Goal: Transaction & Acquisition: Purchase product/service

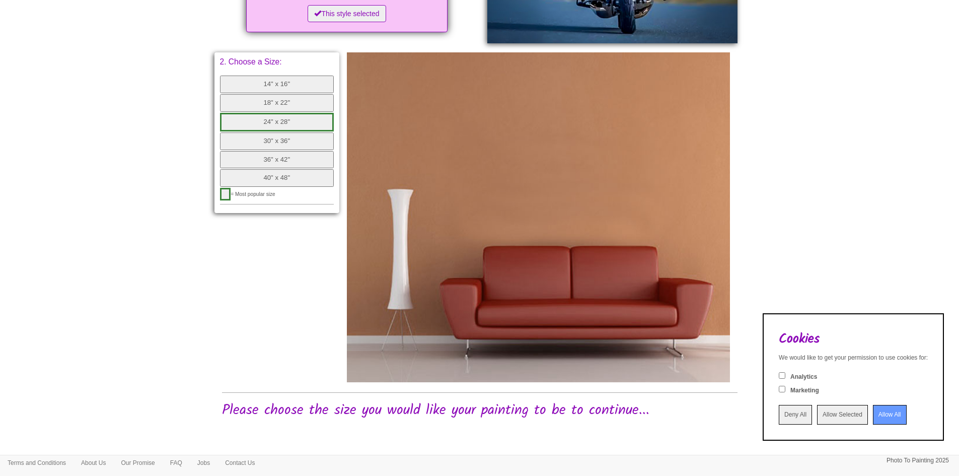
scroll to position [334, 0]
click at [876, 416] on input "Allow All" at bounding box center [890, 415] width 34 height 20
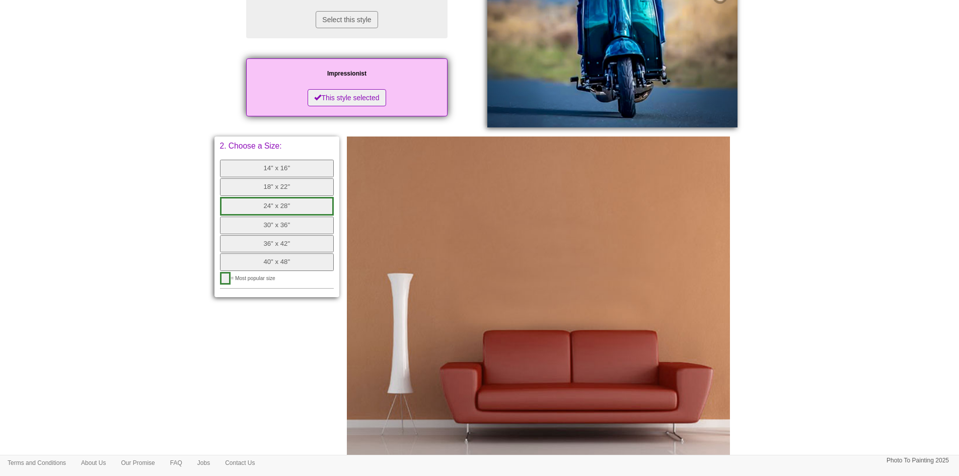
scroll to position [233, 0]
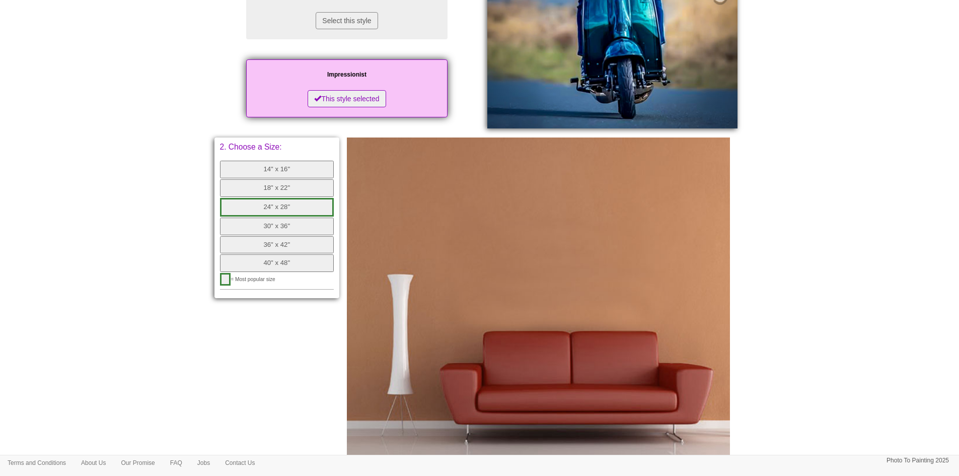
click at [285, 216] on button "24" x 28"" at bounding box center [277, 207] width 114 height 19
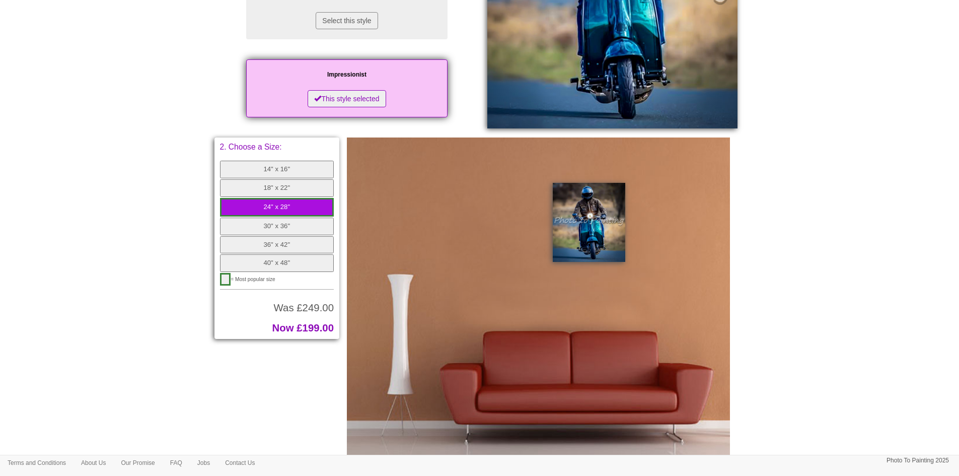
click at [262, 197] on button "18" x 22"" at bounding box center [277, 188] width 114 height 18
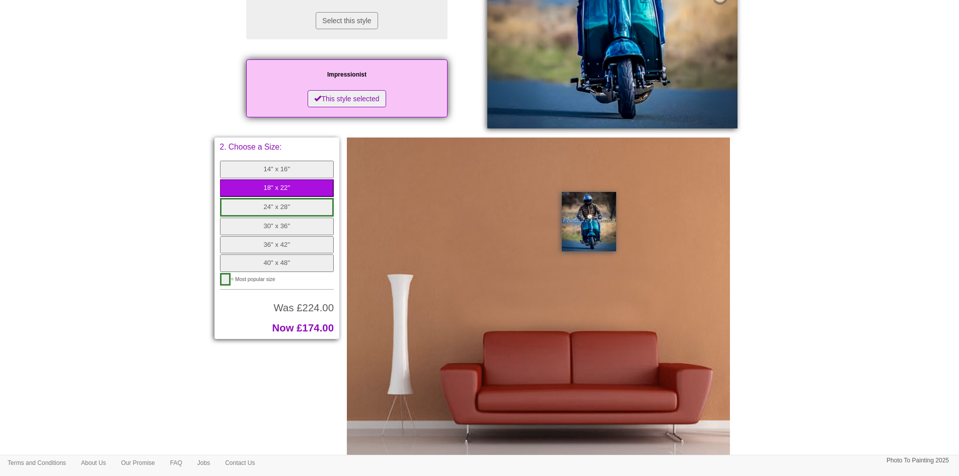
click at [275, 216] on button "24" x 28"" at bounding box center [277, 207] width 114 height 19
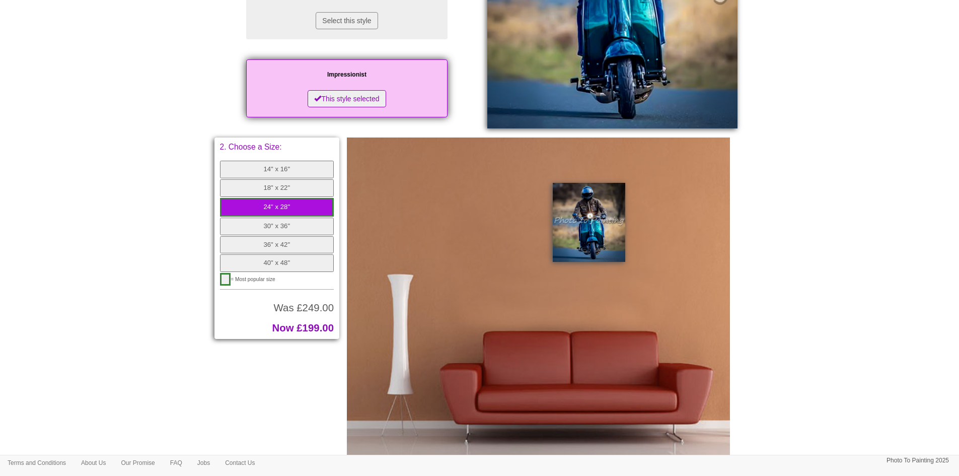
click at [276, 197] on button "18" x 22"" at bounding box center [277, 188] width 114 height 18
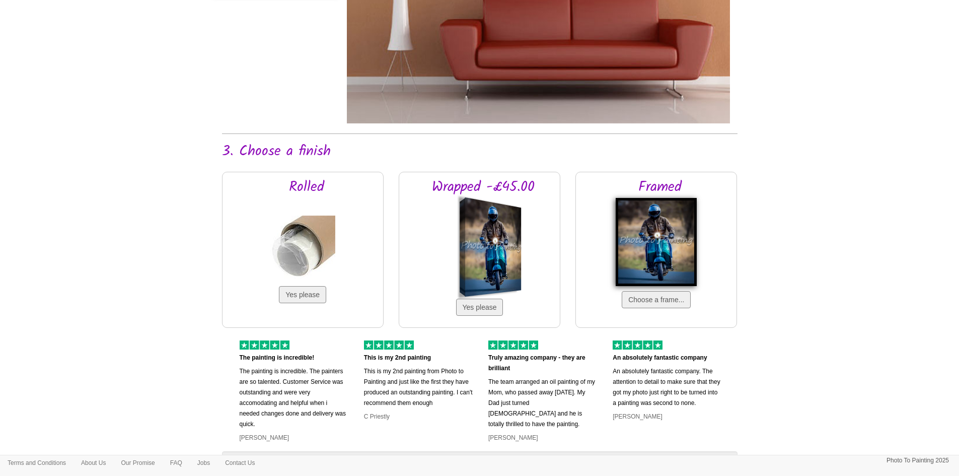
scroll to position [586, 0]
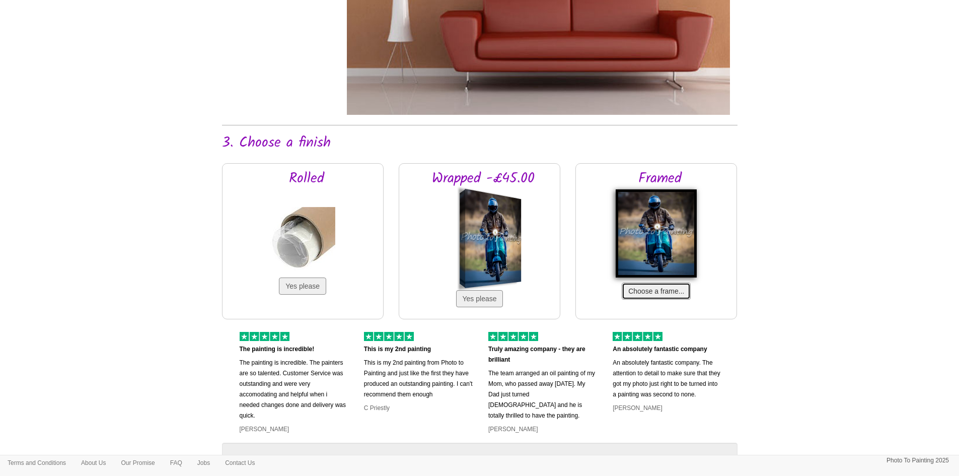
click at [662, 300] on button "Choose a frame..." at bounding box center [656, 290] width 69 height 17
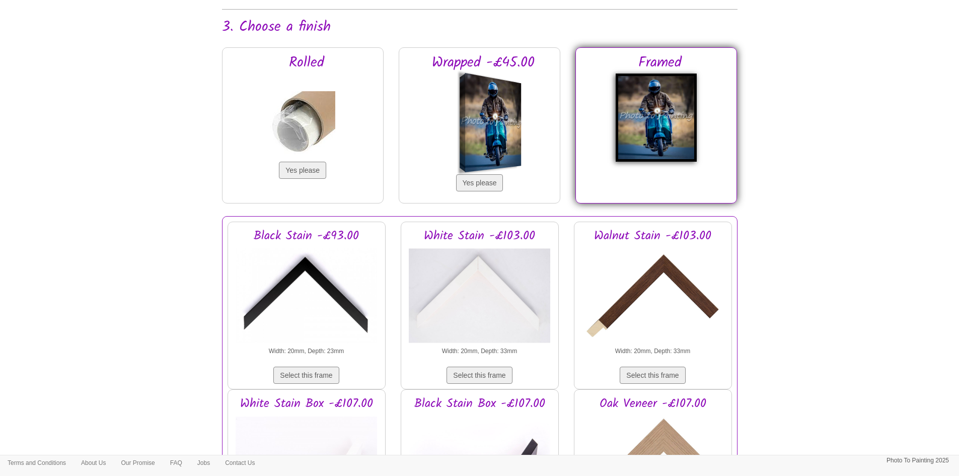
scroll to position [737, 0]
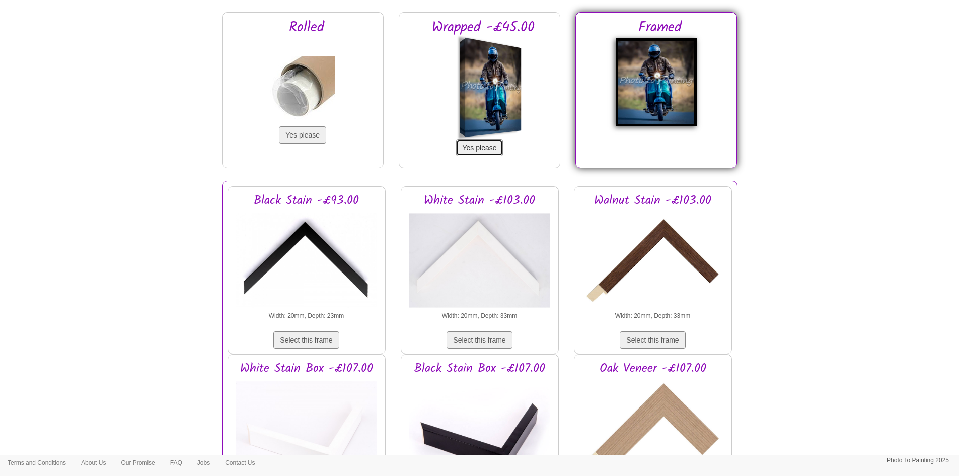
click at [492, 156] on button "Yes please" at bounding box center [479, 147] width 47 height 17
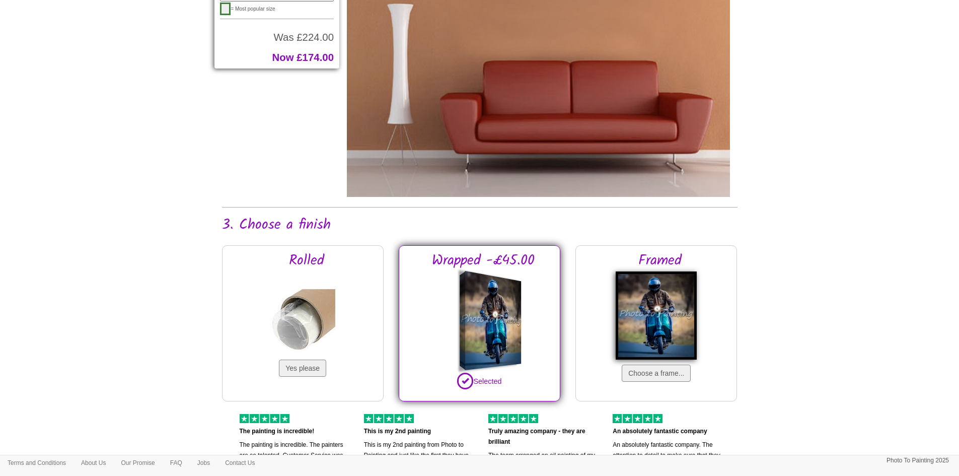
scroll to position [512, 0]
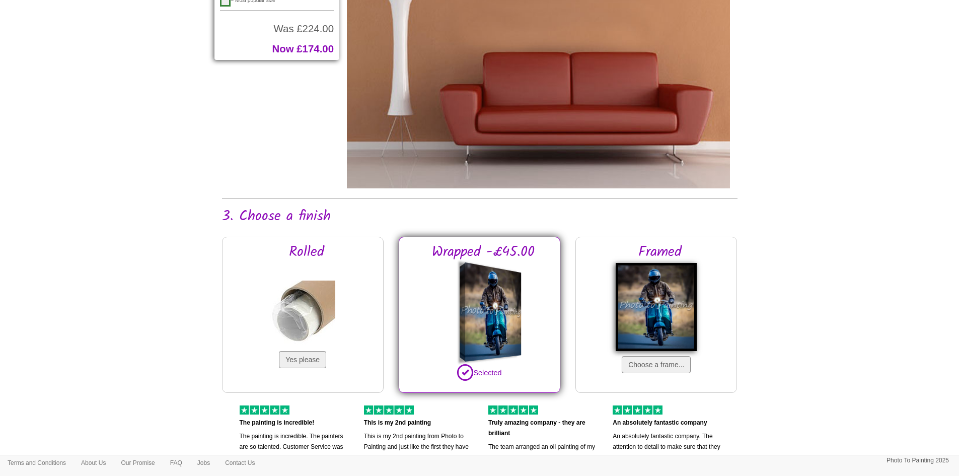
click at [662, 318] on img at bounding box center [656, 307] width 81 height 88
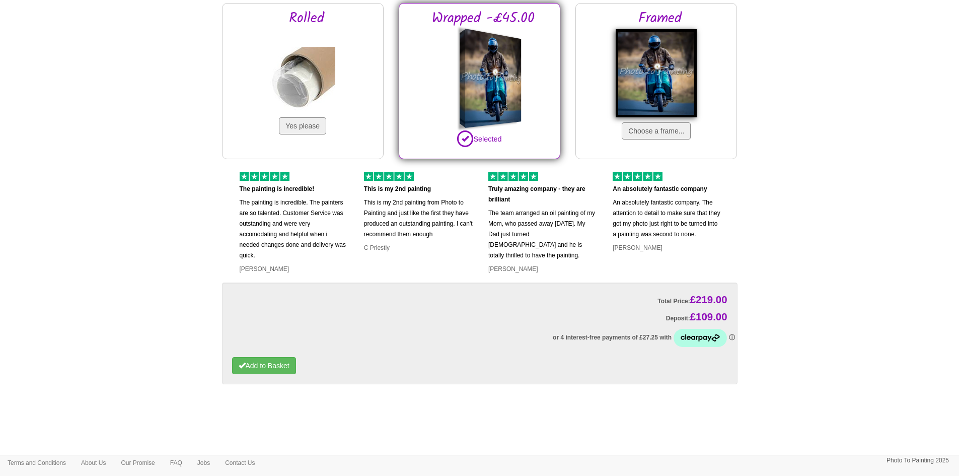
scroll to position [764, 0]
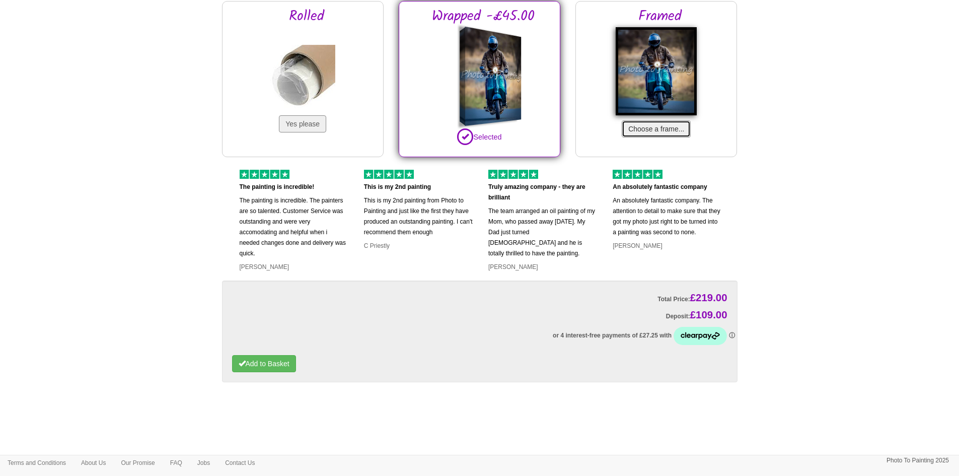
click at [656, 129] on button "Choose a frame..." at bounding box center [656, 128] width 69 height 17
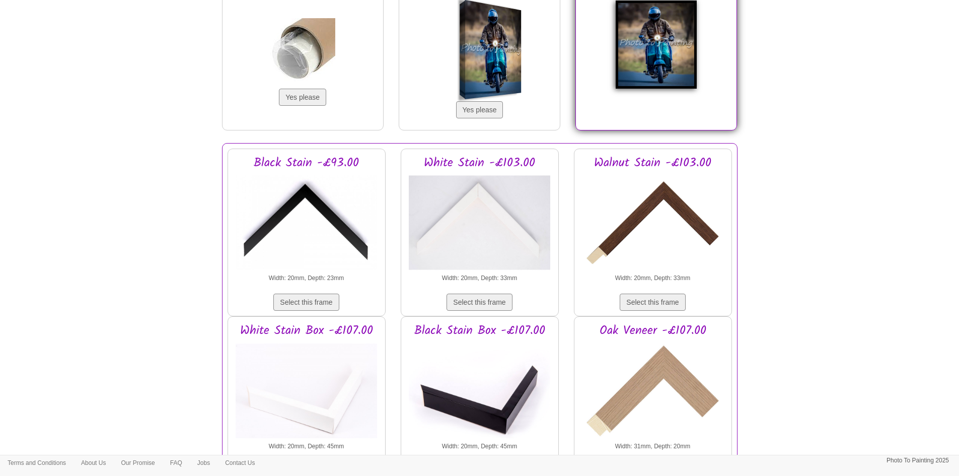
scroll to position [663, 0]
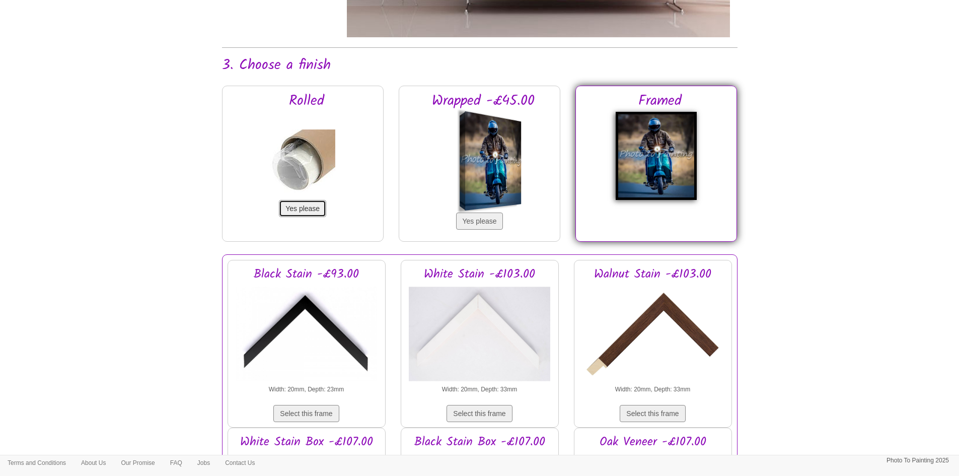
click at [299, 217] on button "Yes please" at bounding box center [302, 208] width 47 height 17
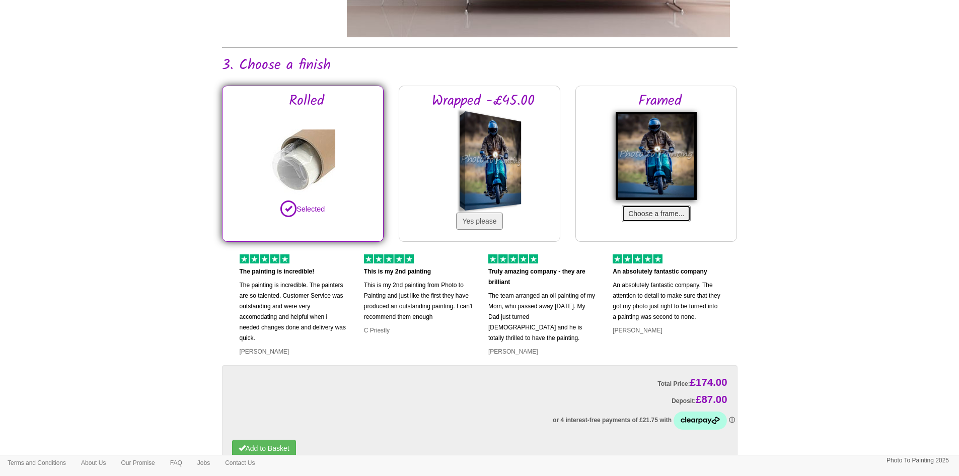
click at [651, 222] on button "Choose a frame..." at bounding box center [656, 213] width 69 height 17
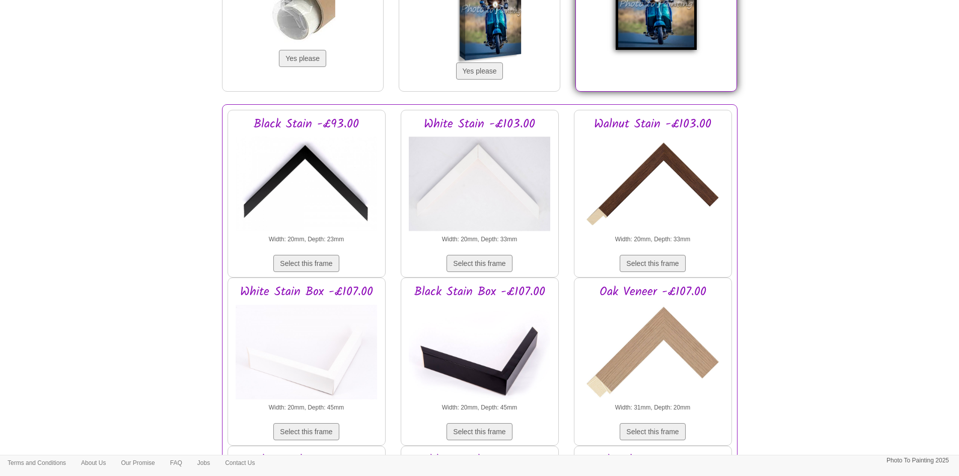
scroll to position [814, 0]
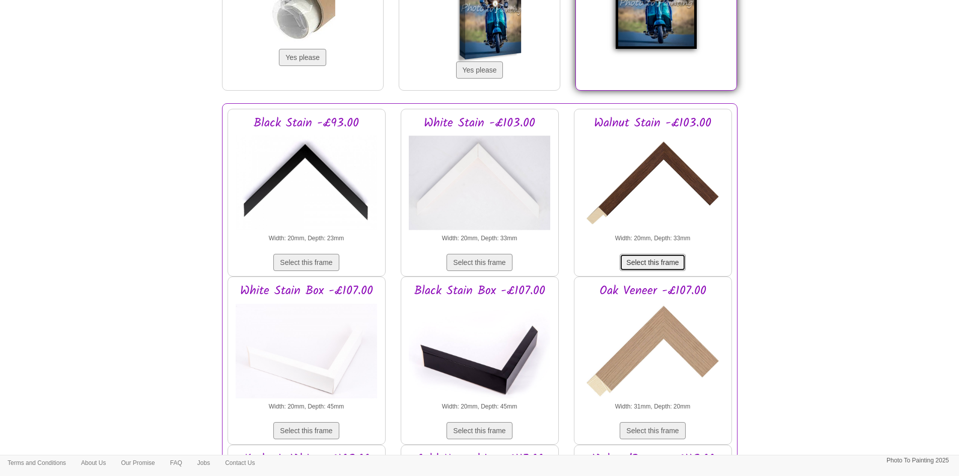
click at [667, 271] on button "Select this frame" at bounding box center [652, 262] width 65 height 17
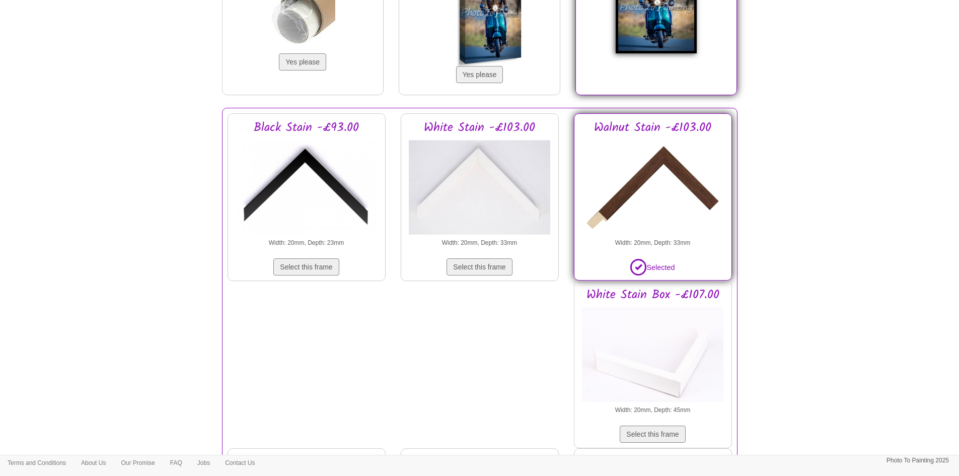
scroll to position [659, 0]
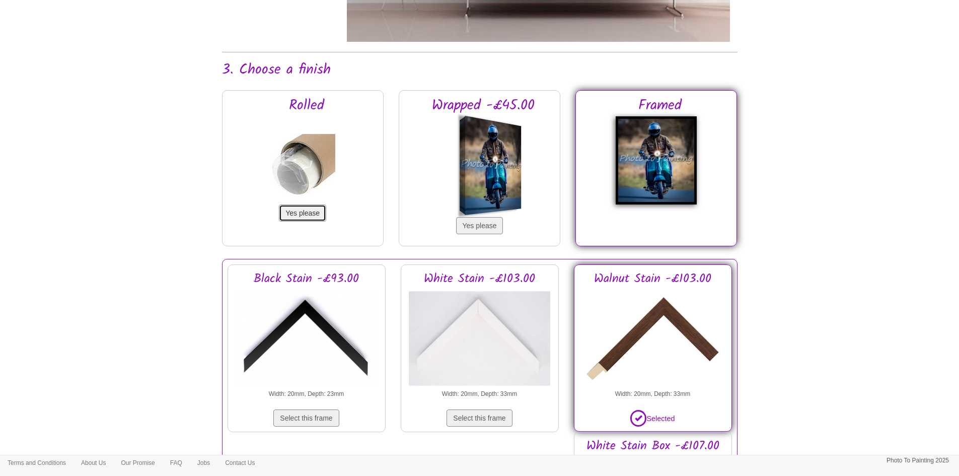
click at [310, 221] on button "Yes please" at bounding box center [302, 212] width 47 height 17
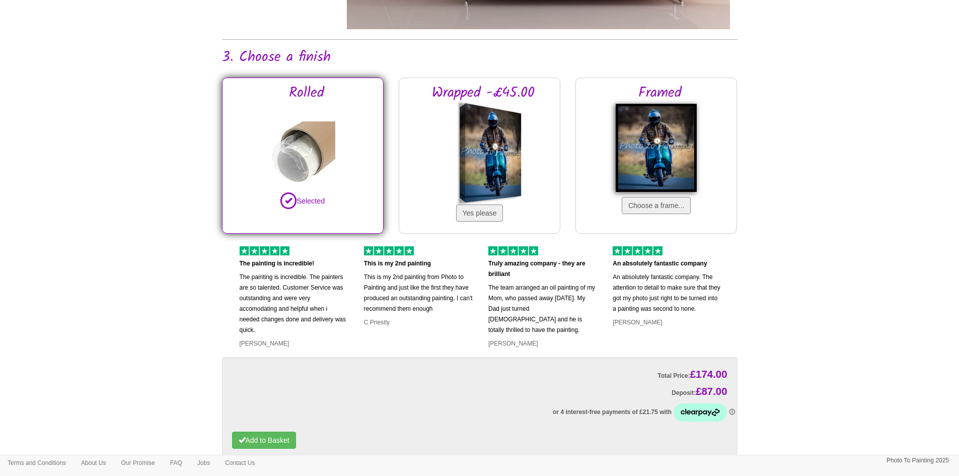
scroll to position [764, 0]
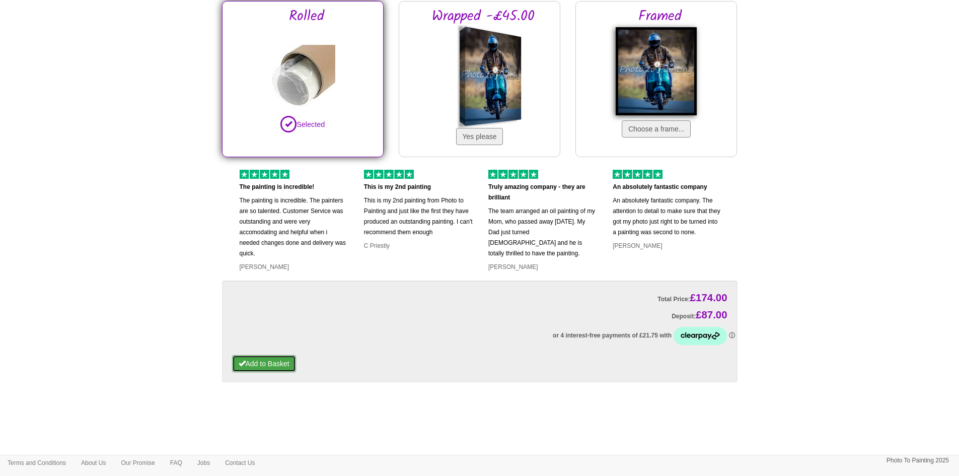
click at [277, 364] on button "Add to Basket" at bounding box center [264, 363] width 64 height 17
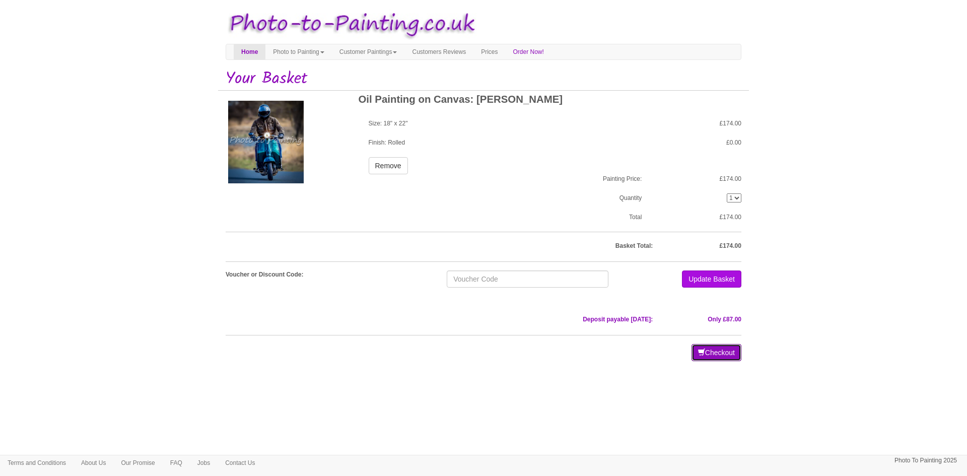
click at [710, 354] on button "Checkout" at bounding box center [716, 352] width 50 height 17
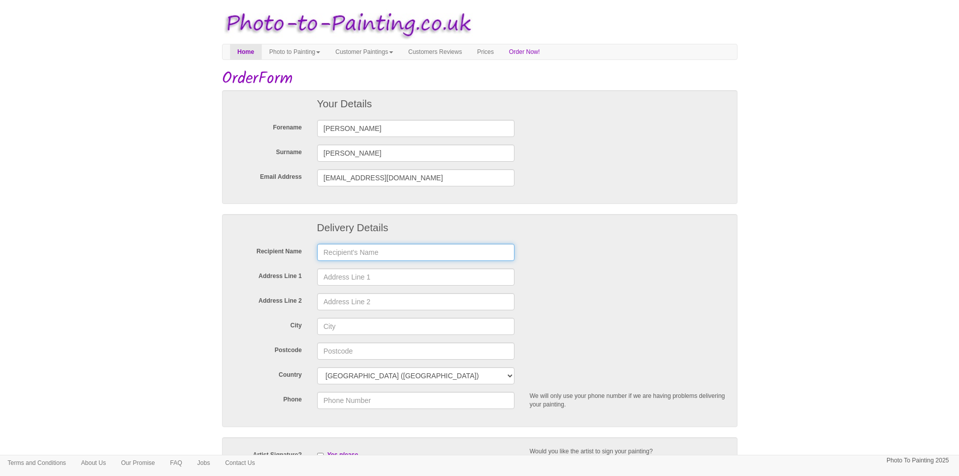
click at [364, 248] on input "text" at bounding box center [416, 252] width 198 height 17
type input "TANIA WALSH"
type input "13 BRENFORD AVENUE"
type input "BOLTON"
type input "BL16EW"
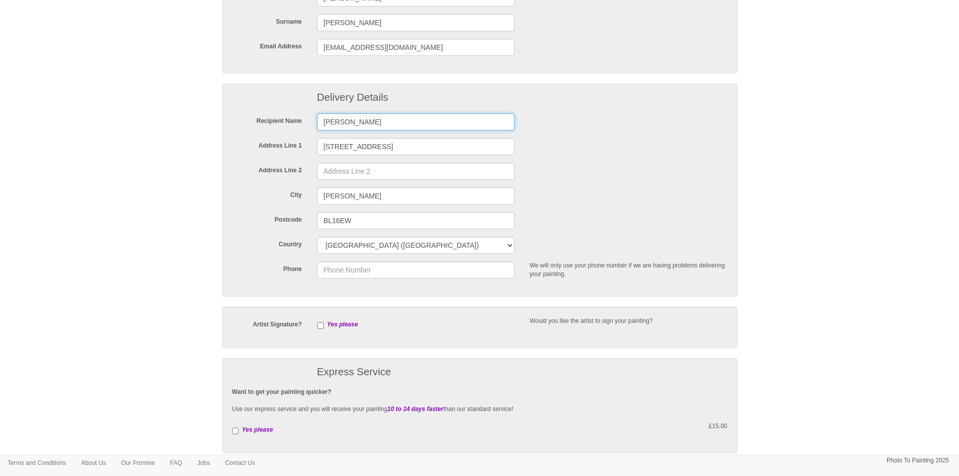
scroll to position [201, 0]
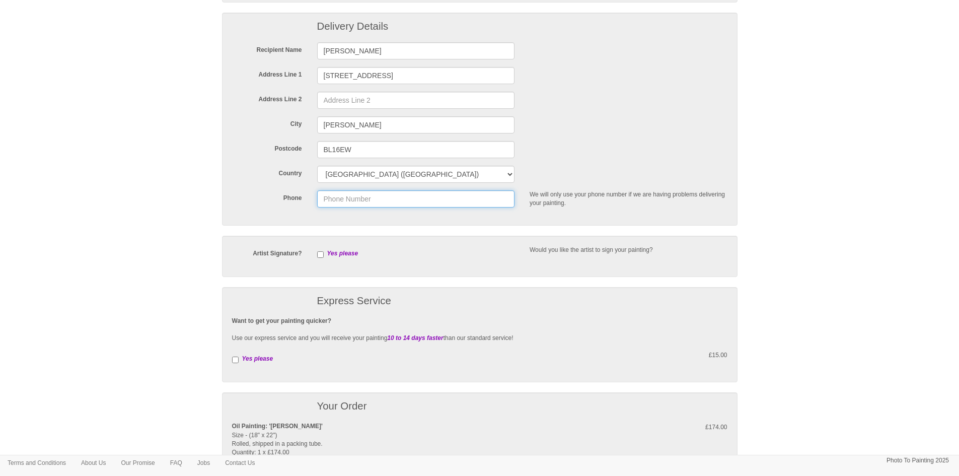
click at [405, 198] on input "Phone" at bounding box center [416, 198] width 198 height 17
type input "07771931823"
click at [322, 255] on input "checkbox" at bounding box center [320, 254] width 7 height 7
checkbox input "true"
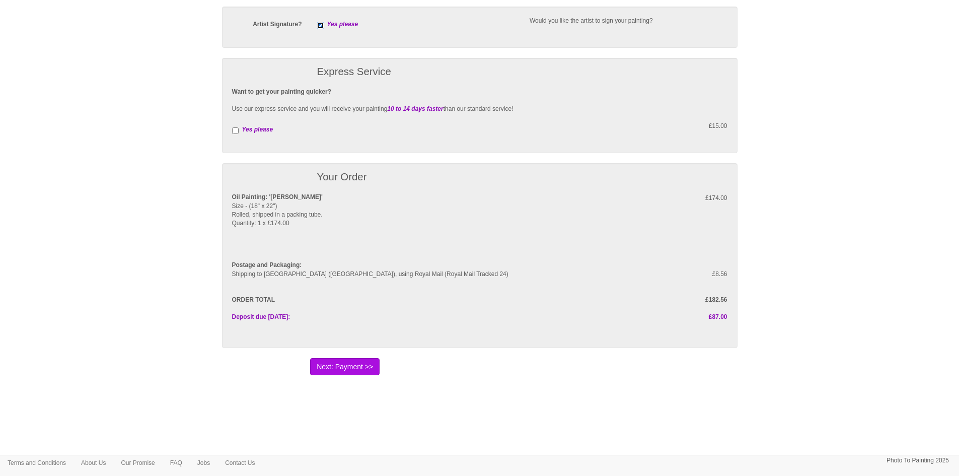
scroll to position [438, 0]
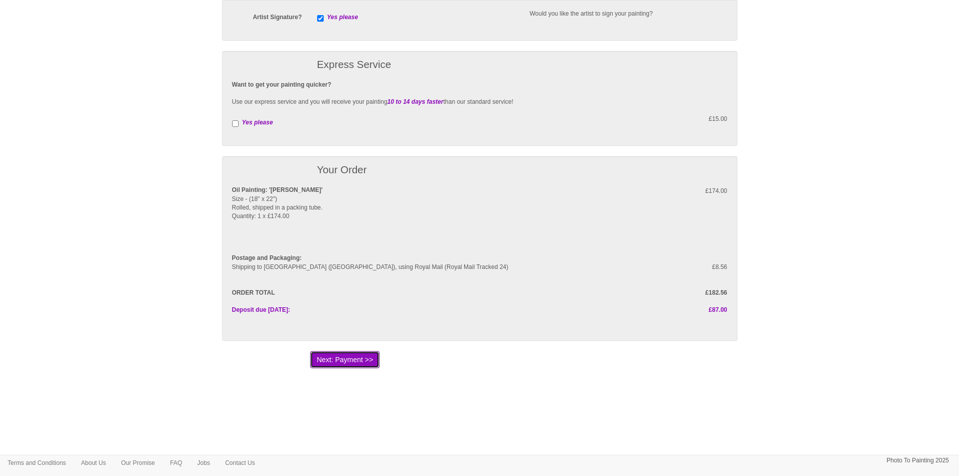
click at [363, 361] on button "Next: Payment >>" at bounding box center [344, 359] width 69 height 17
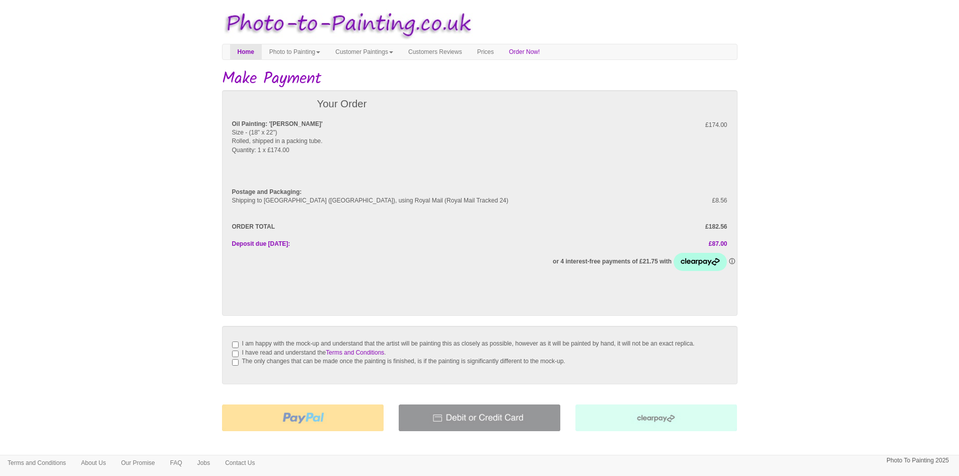
click at [239, 340] on div "I am happy with the mock-up and understand that the artist will be painting thi…" at bounding box center [479, 355] width 495 height 38
click at [237, 345] on input "I am happy with the mock-up and understand that the artist will be painting thi…" at bounding box center [235, 344] width 7 height 7
checkbox input "true"
click at [229, 359] on div "I am happy with the mock-up and understand that the artist will be painting thi…" at bounding box center [480, 355] width 516 height 58
click at [237, 357] on input "I have read and understand the Terms and Conditions ." at bounding box center [235, 353] width 7 height 7
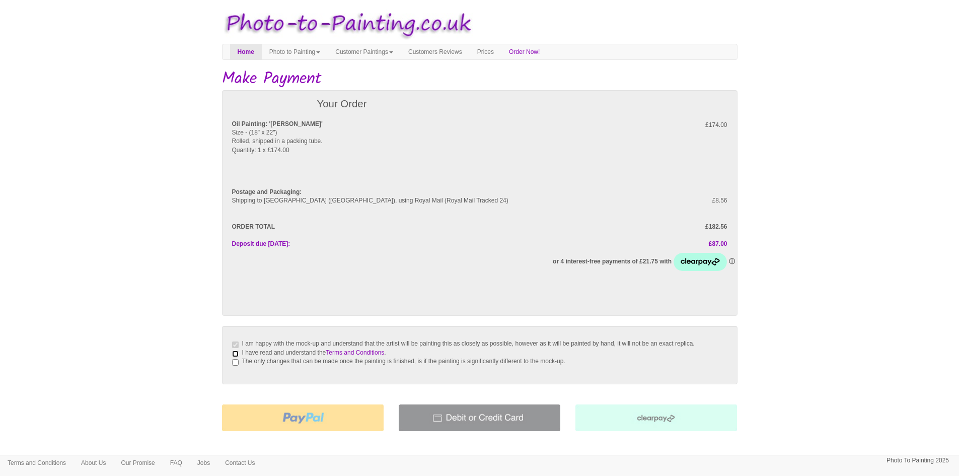
checkbox input "true"
click at [238, 366] on input "The only changes that can be made once the painting is finished, is if the pain…" at bounding box center [235, 362] width 7 height 7
checkbox input "true"
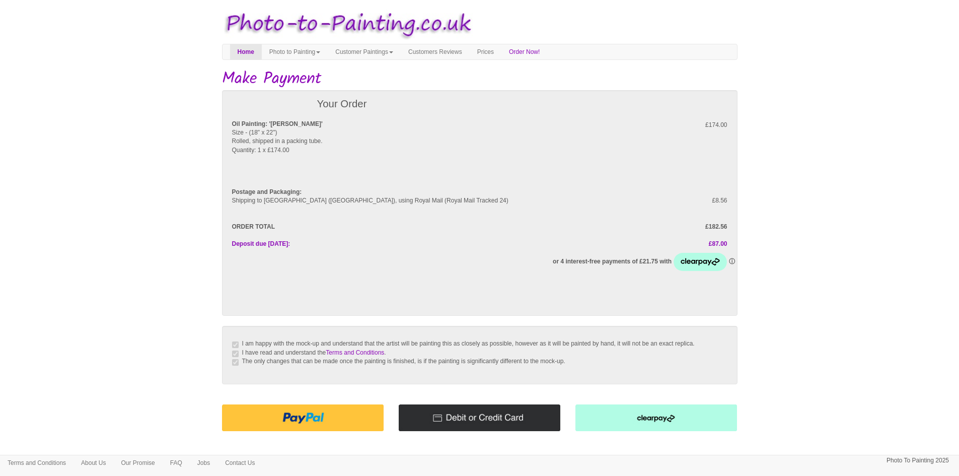
click at [299, 424] on img at bounding box center [303, 417] width 162 height 27
